Goal: Transaction & Acquisition: Purchase product/service

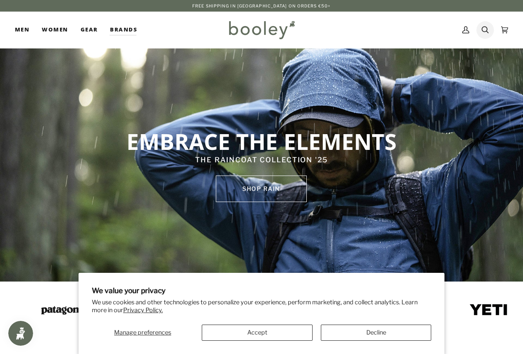
click at [485, 29] on icon at bounding box center [485, 30] width 7 height 12
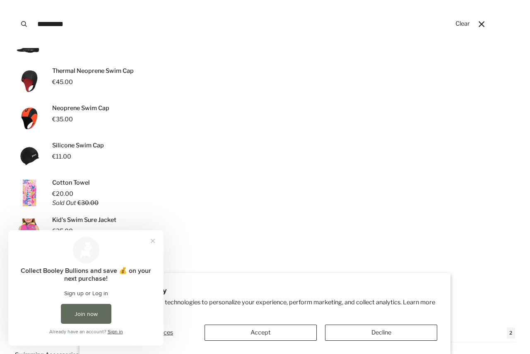
scroll to position [83, 0]
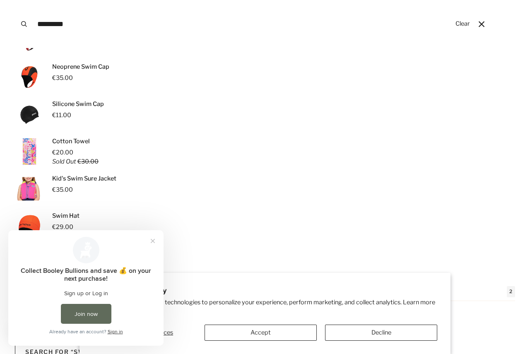
type input "********"
click at [62, 113] on span "€11.00" at bounding box center [61, 114] width 19 height 7
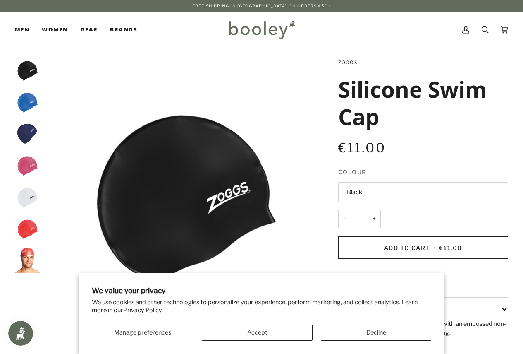
click at [376, 194] on button "Black" at bounding box center [424, 192] width 170 height 20
click at [26, 104] on img "Zoggs Silicone Swim Cap Royal Blue - Booley Galway" at bounding box center [27, 102] width 25 height 25
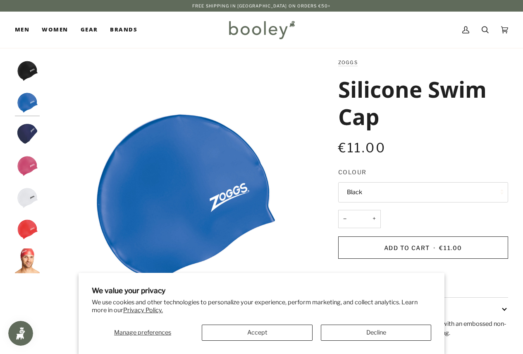
click at [31, 68] on img "Zoggs Silicone Swim Cap Black - Booley Galway" at bounding box center [27, 70] width 25 height 25
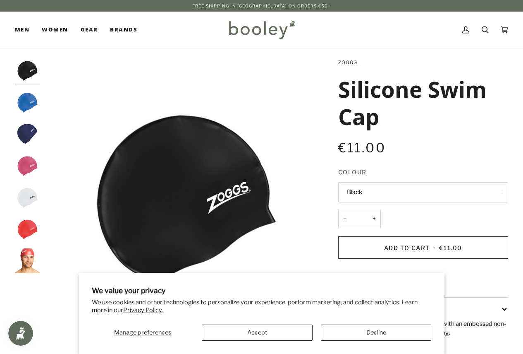
click at [28, 107] on img "Zoggs Silicone Swim Cap Royal Blue - Booley Galway" at bounding box center [27, 102] width 25 height 25
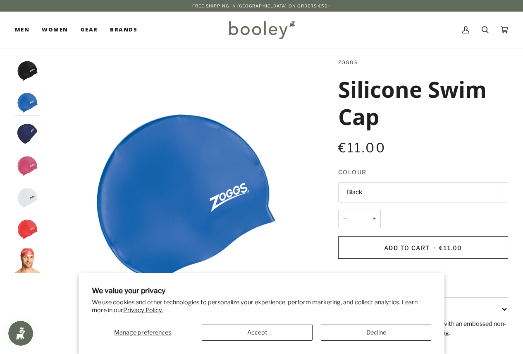
click at [25, 134] on img "Zoggs Silicone Swim Cap Navy - Booley Galway" at bounding box center [27, 133] width 25 height 25
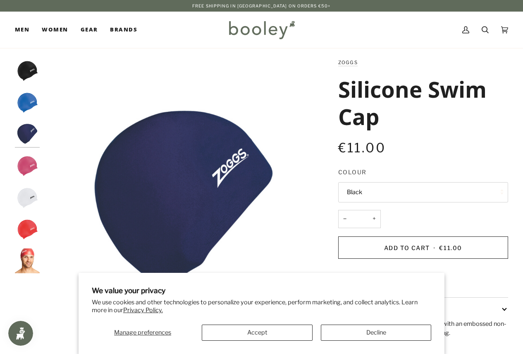
click at [29, 166] on img "Zoggs Silicone Swim Cap Pink - Booley Galway" at bounding box center [27, 165] width 25 height 25
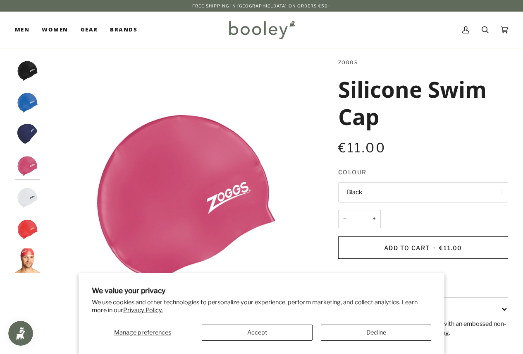
click at [30, 197] on img "Zoggs Silicone Swim Cap White - Booley Galway" at bounding box center [27, 197] width 25 height 25
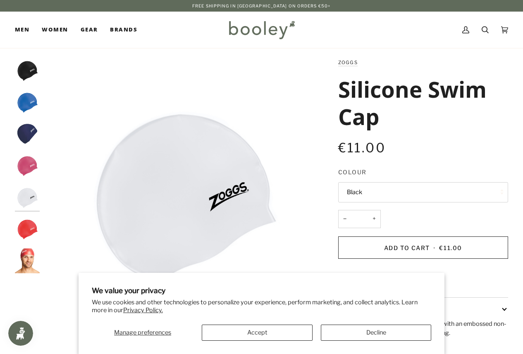
click at [32, 230] on img "Zoggs Silicone Swim Cap Red - Booley Galway" at bounding box center [27, 228] width 25 height 25
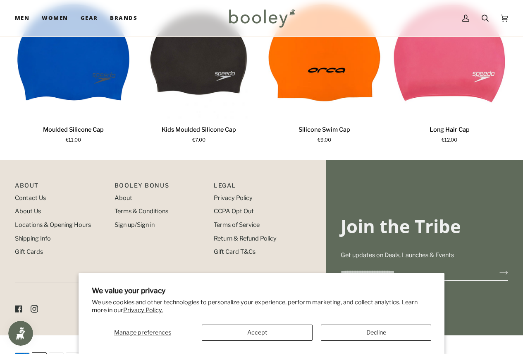
scroll to position [538, 0]
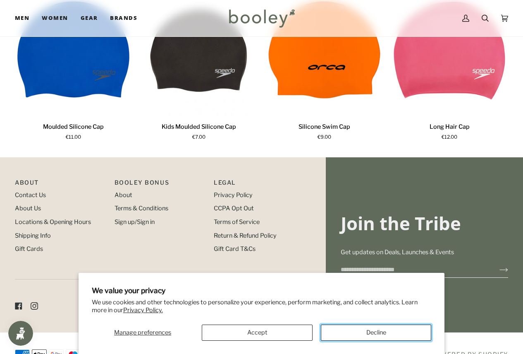
click at [367, 331] on button "Decline" at bounding box center [376, 332] width 110 height 16
